Goal: Information Seeking & Learning: Learn about a topic

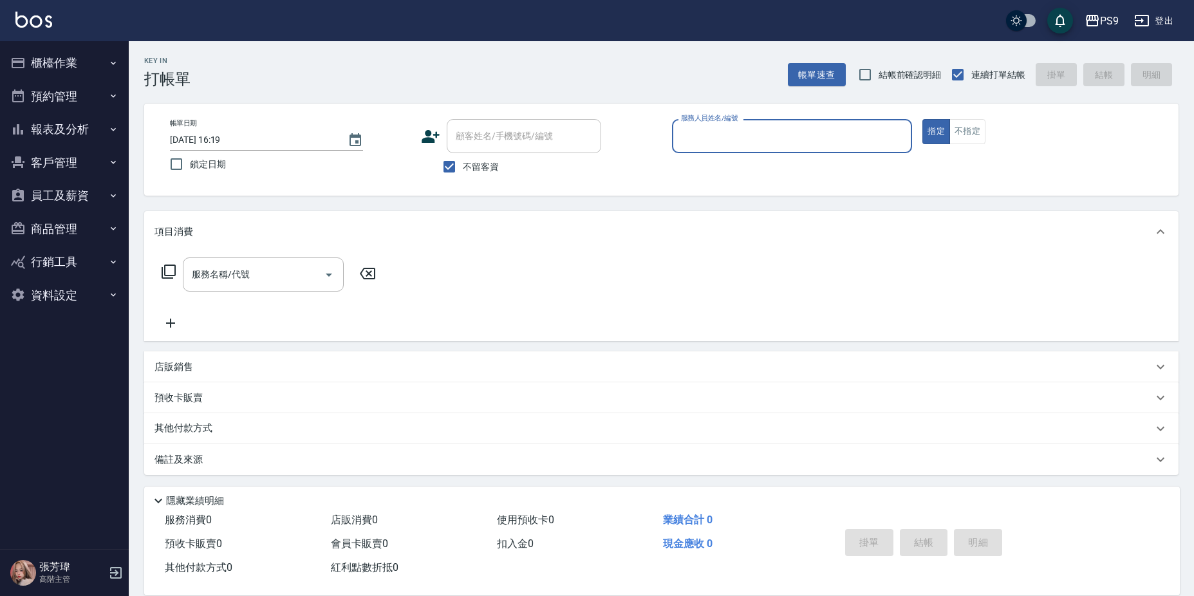
click at [72, 121] on button "報表及分析" at bounding box center [64, 129] width 118 height 33
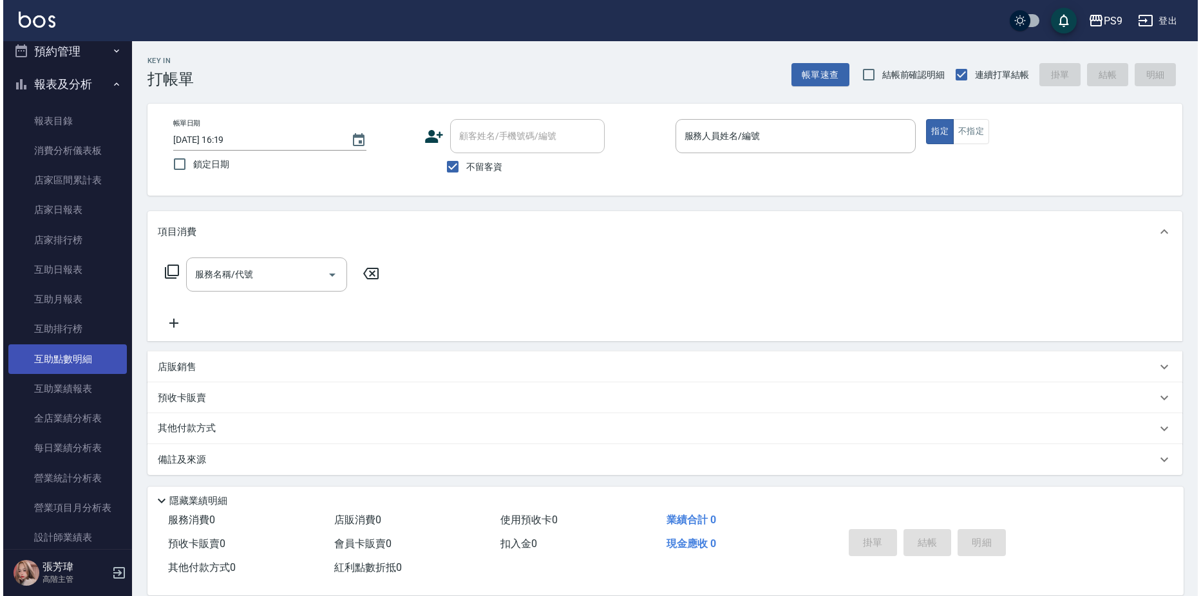
scroll to position [129, 0]
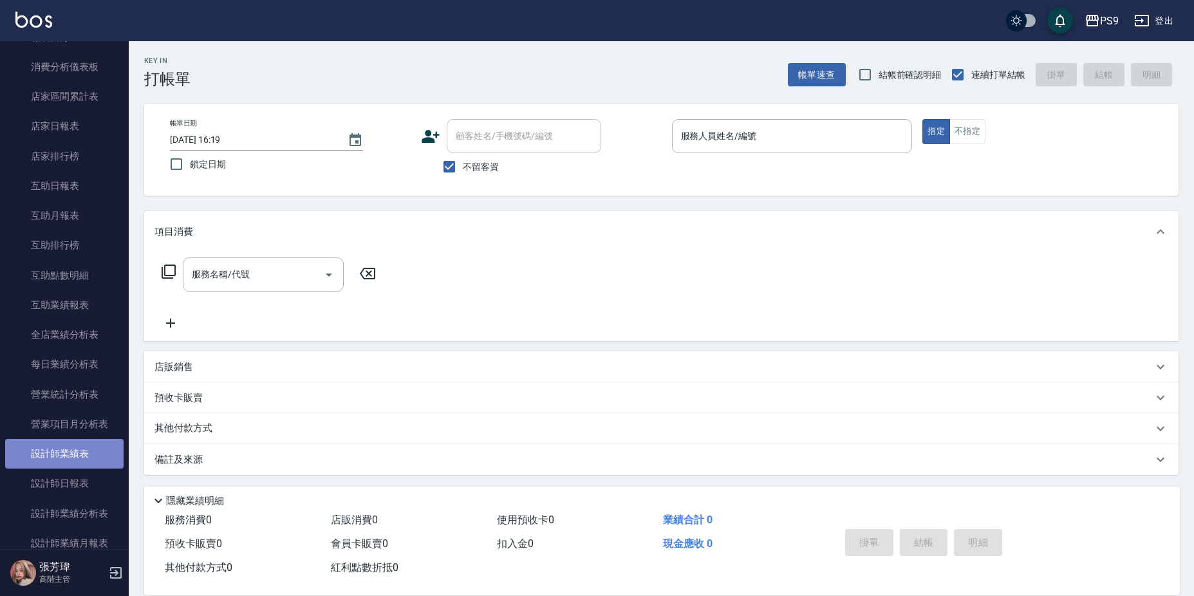
click at [88, 446] on link "設計師業績表" at bounding box center [64, 454] width 118 height 30
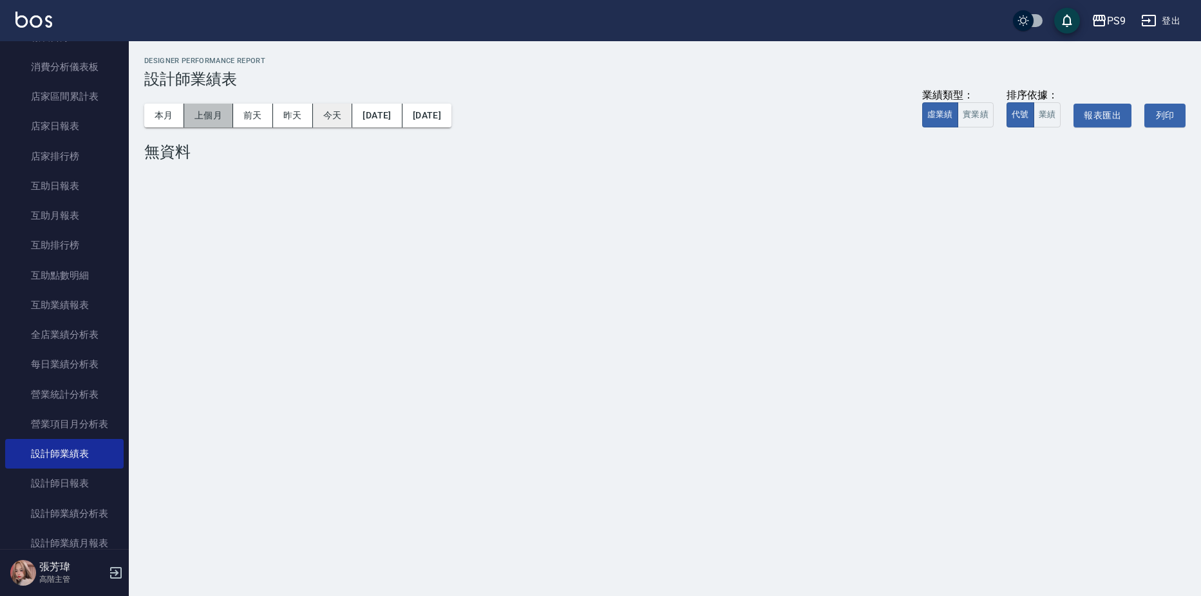
drag, startPoint x: 207, startPoint y: 113, endPoint x: 334, endPoint y: 122, distance: 127.9
click at [214, 114] on button "上個月" at bounding box center [208, 116] width 49 height 24
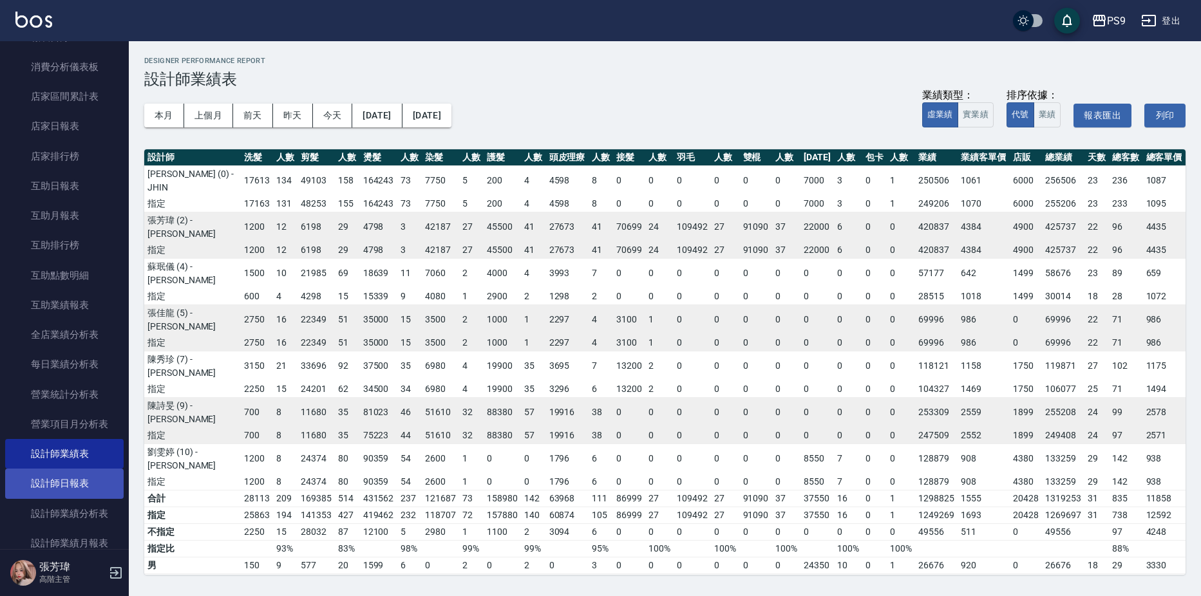
click at [80, 486] on link "設計師日報表" at bounding box center [64, 484] width 118 height 30
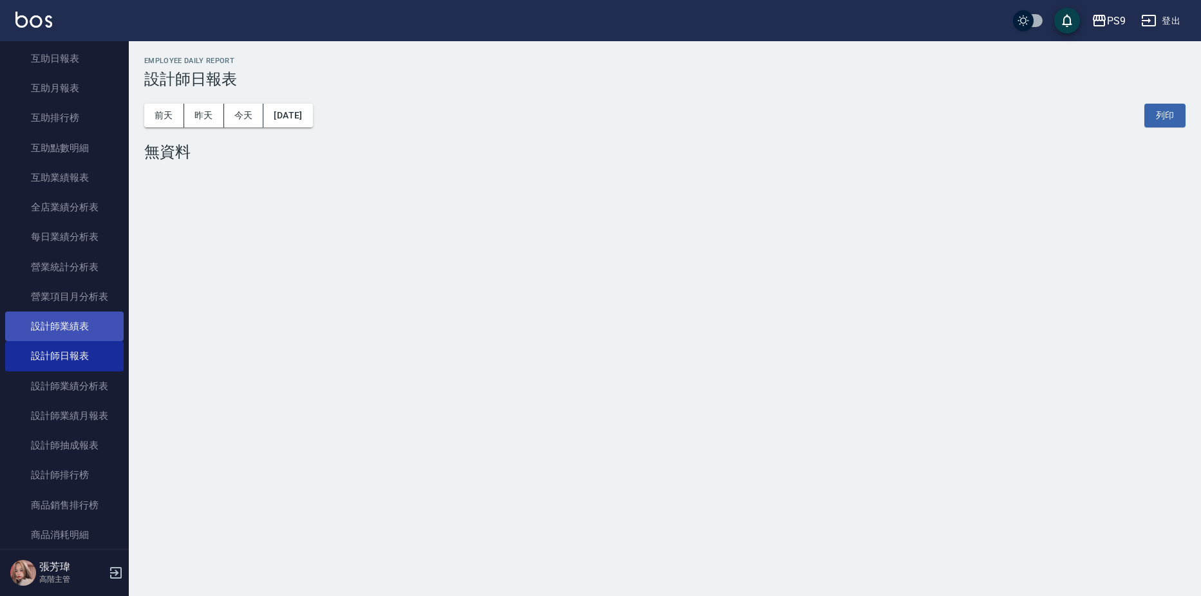
scroll to position [258, 0]
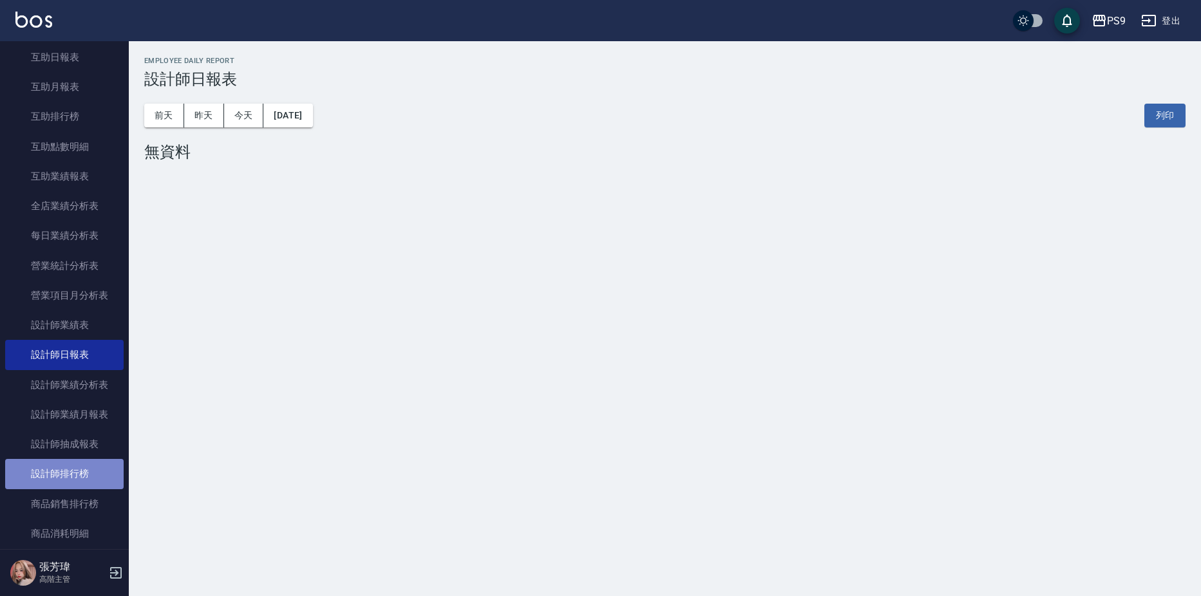
click at [77, 469] on link "設計師排行榜" at bounding box center [64, 474] width 118 height 30
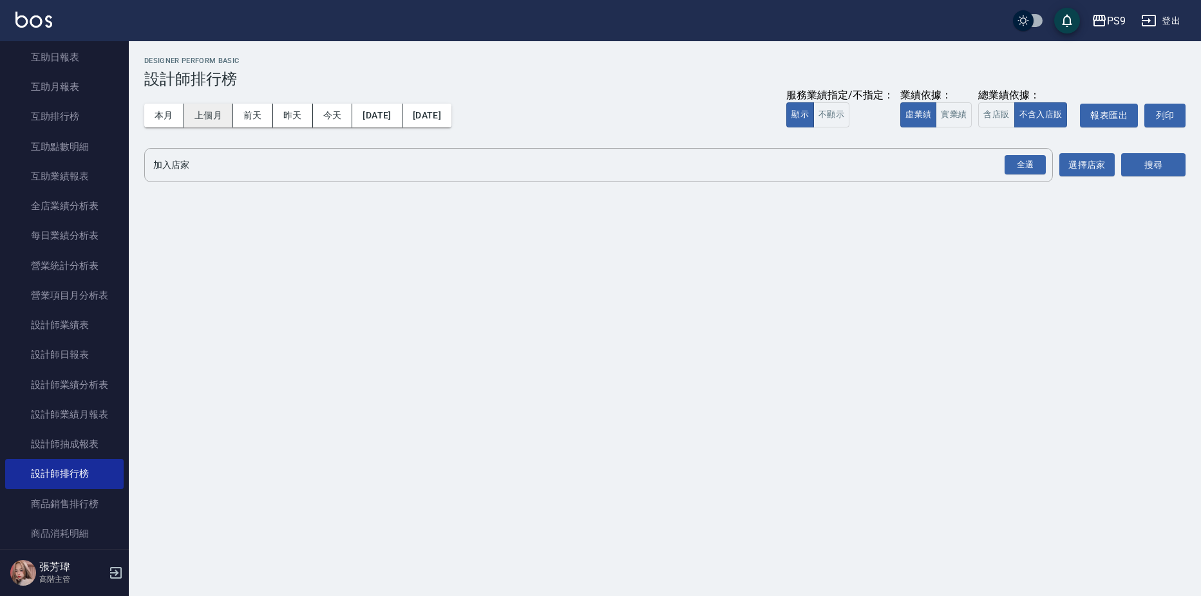
click at [200, 115] on button "上個月" at bounding box center [208, 116] width 49 height 24
click at [972, 118] on div "服務業績指定/不指定： 顯示 不顯示 業績依據： 虛業績 實業績 總業績依據： 含店販 不含入店販 報表匯出 列印" at bounding box center [985, 116] width 399 height 24
drag, startPoint x: 950, startPoint y: 117, endPoint x: 1035, endPoint y: 144, distance: 90.0
click at [956, 118] on button "實業績" at bounding box center [954, 114] width 36 height 25
click at [1028, 173] on div "全選" at bounding box center [1024, 165] width 41 height 20
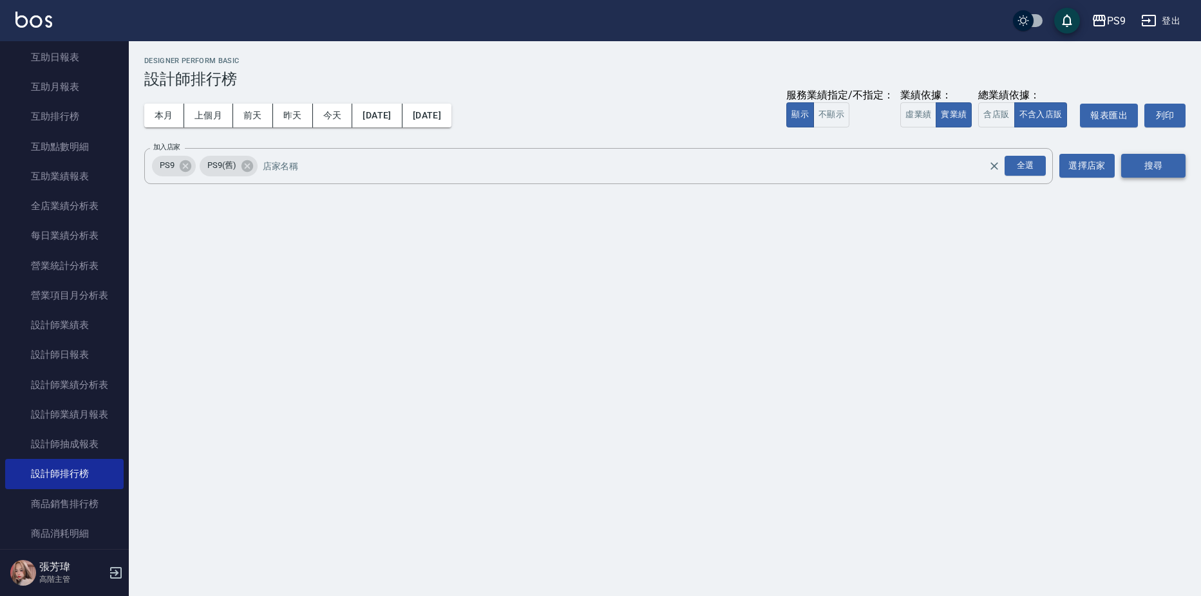
click at [1141, 165] on button "搜尋" at bounding box center [1153, 166] width 64 height 24
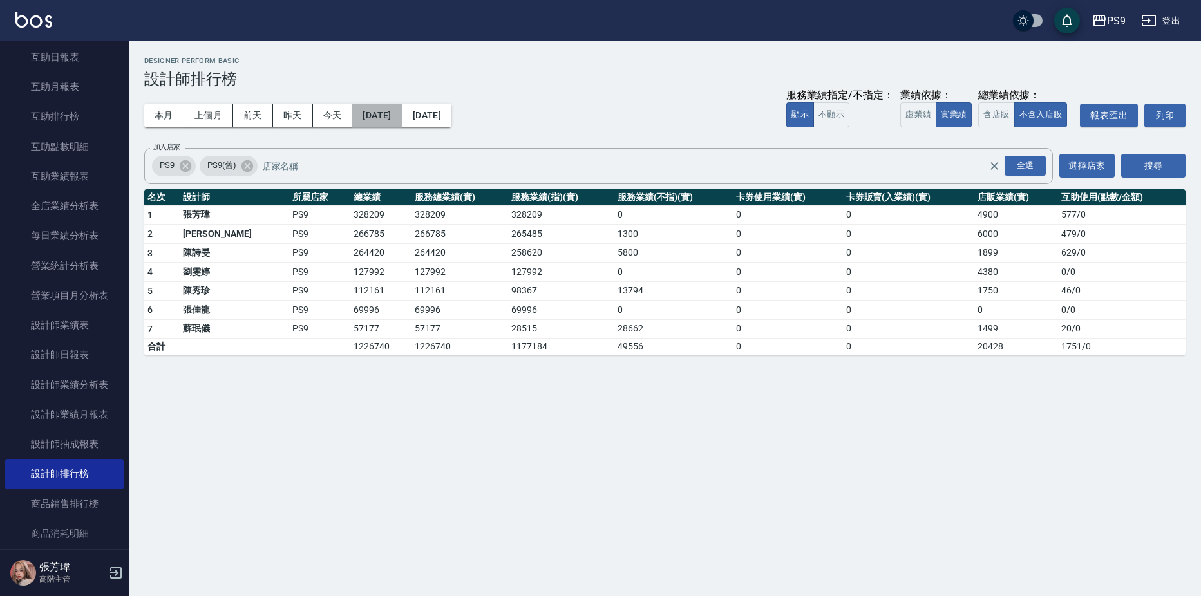
click at [402, 118] on button "[DATE]" at bounding box center [377, 116] width 50 height 24
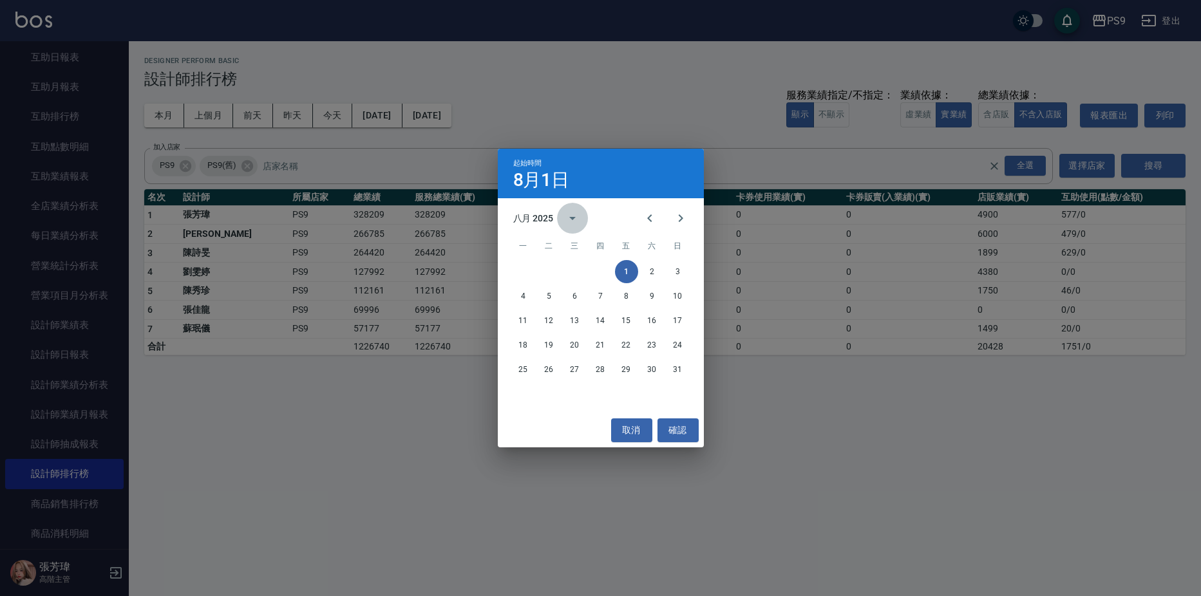
drag, startPoint x: 558, startPoint y: 216, endPoint x: 567, endPoint y: 231, distance: 17.3
click at [558, 216] on button "calendar view is open, switch to year view" at bounding box center [572, 218] width 31 height 31
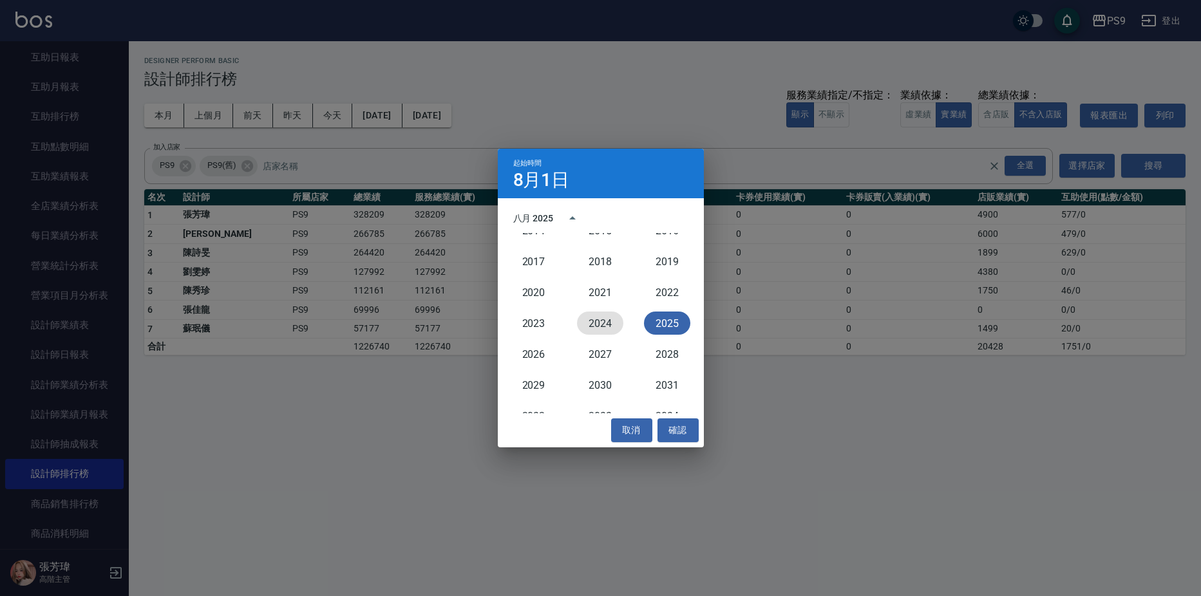
click at [607, 323] on button "2024" at bounding box center [600, 323] width 46 height 23
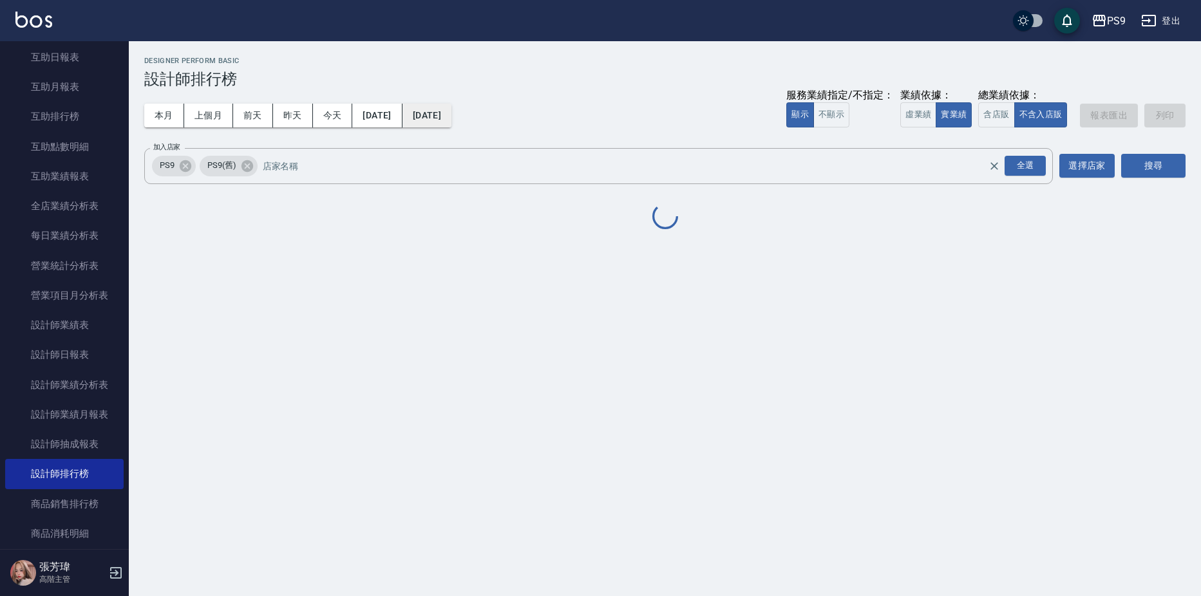
click at [451, 115] on button "[DATE]" at bounding box center [426, 116] width 49 height 24
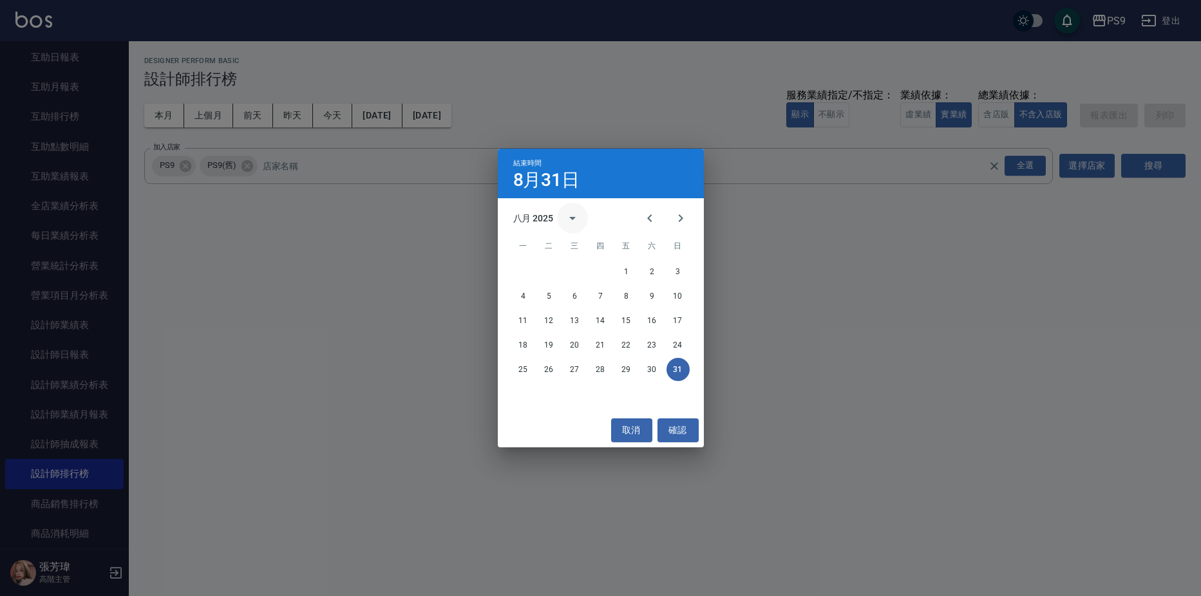
click at [573, 232] on div "八月 2025 一 二 三 四 五 六 日 1 2 3 4 5 6 7 8 9 10 11 12 13 14 15 16 17 18 19 20 21 22 …" at bounding box center [601, 305] width 206 height 215
drag, startPoint x: 573, startPoint y: 232, endPoint x: 561, endPoint y: 226, distance: 13.5
click at [561, 225] on button "calendar view is open, switch to year view" at bounding box center [572, 218] width 31 height 31
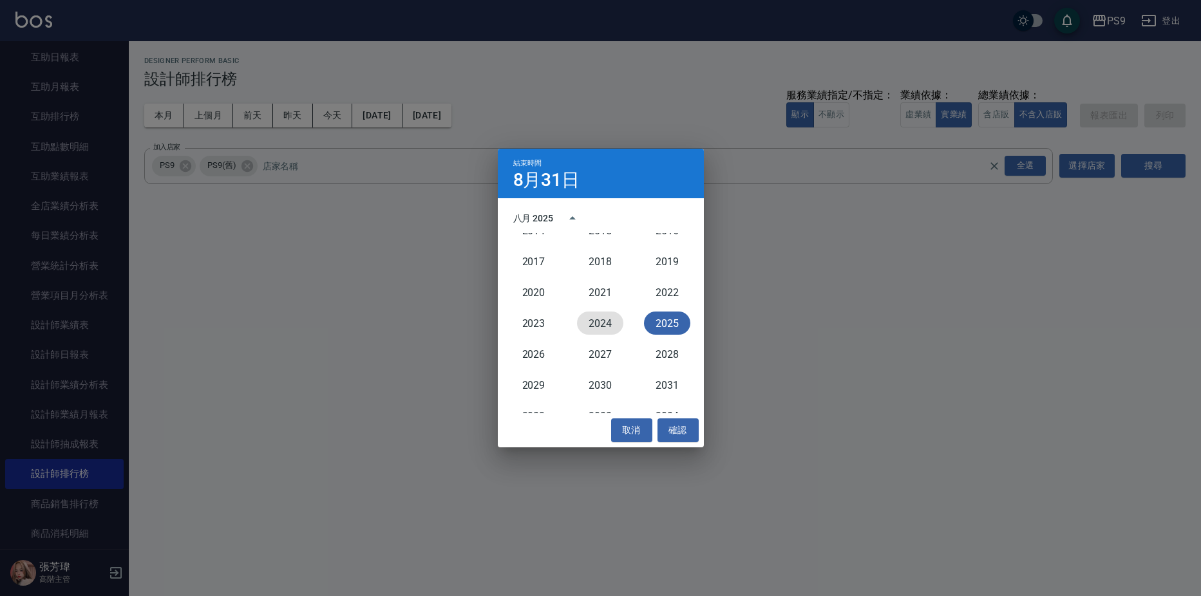
click at [605, 324] on button "2024" at bounding box center [600, 323] width 46 height 23
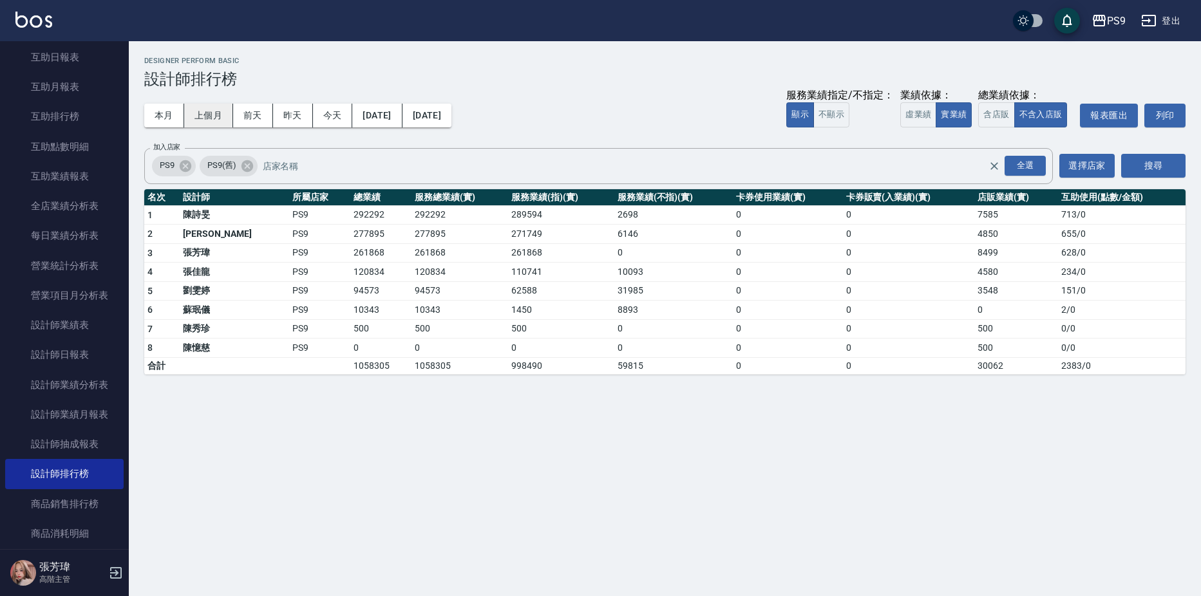
click at [218, 117] on button "上個月" at bounding box center [208, 116] width 49 height 24
